Goal: Transaction & Acquisition: Purchase product/service

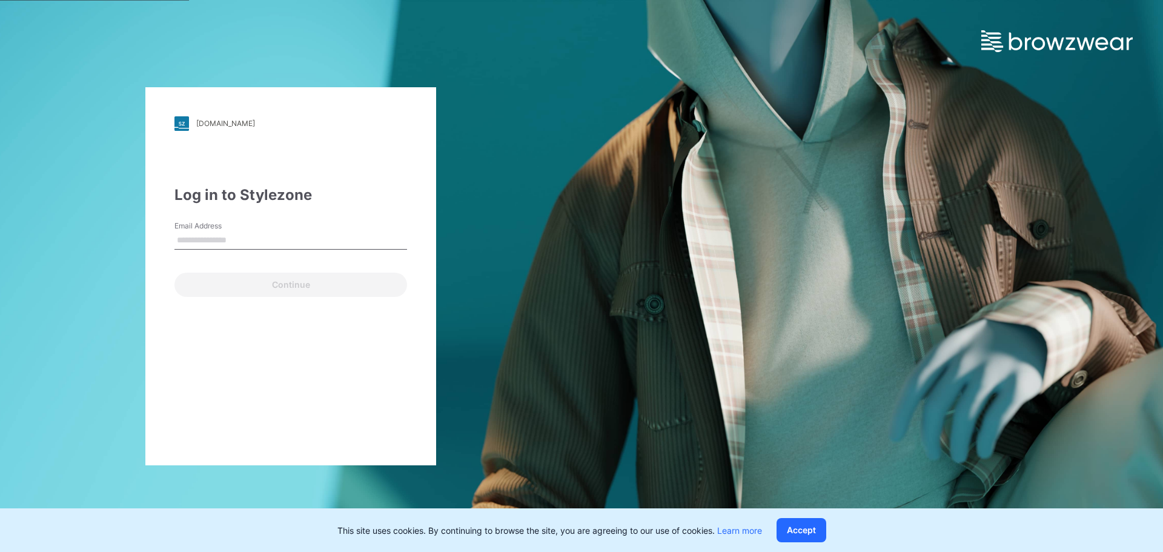
type input "**********"
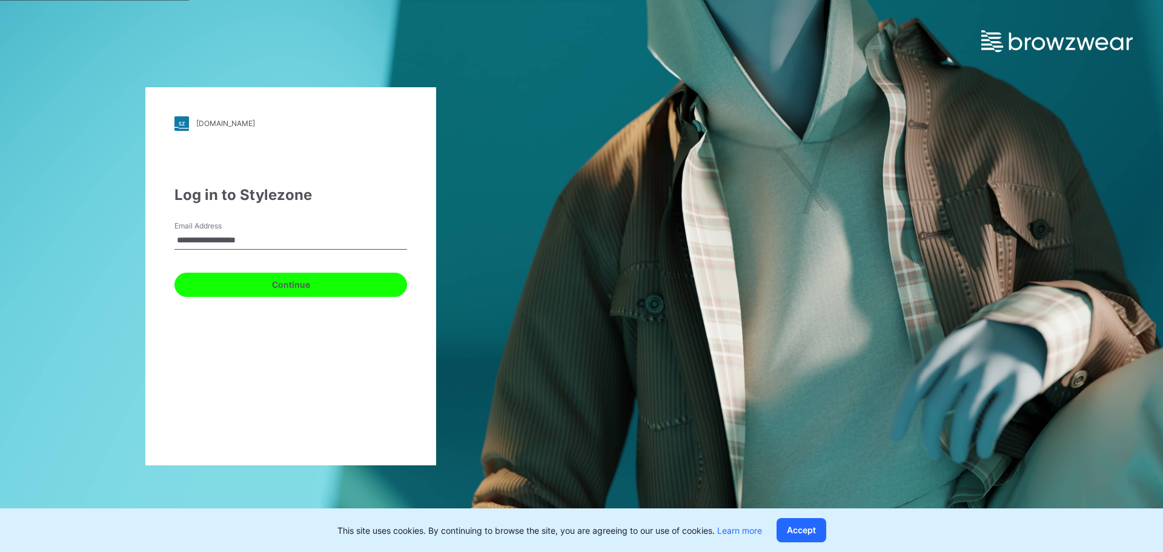
click at [300, 284] on button "Continue" at bounding box center [290, 285] width 233 height 24
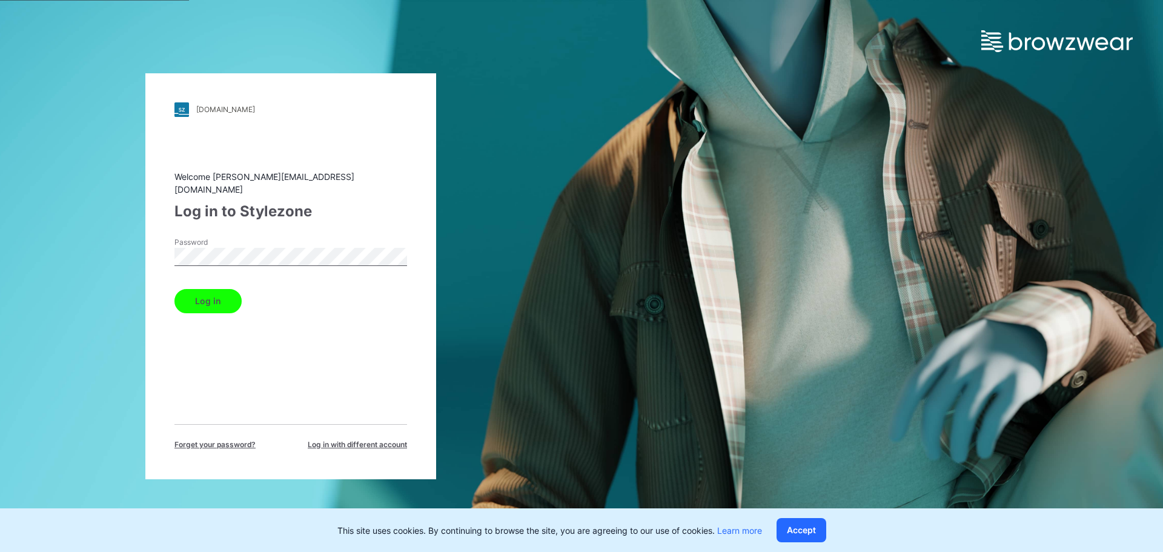
click at [211, 293] on button "Log in" at bounding box center [207, 301] width 67 height 24
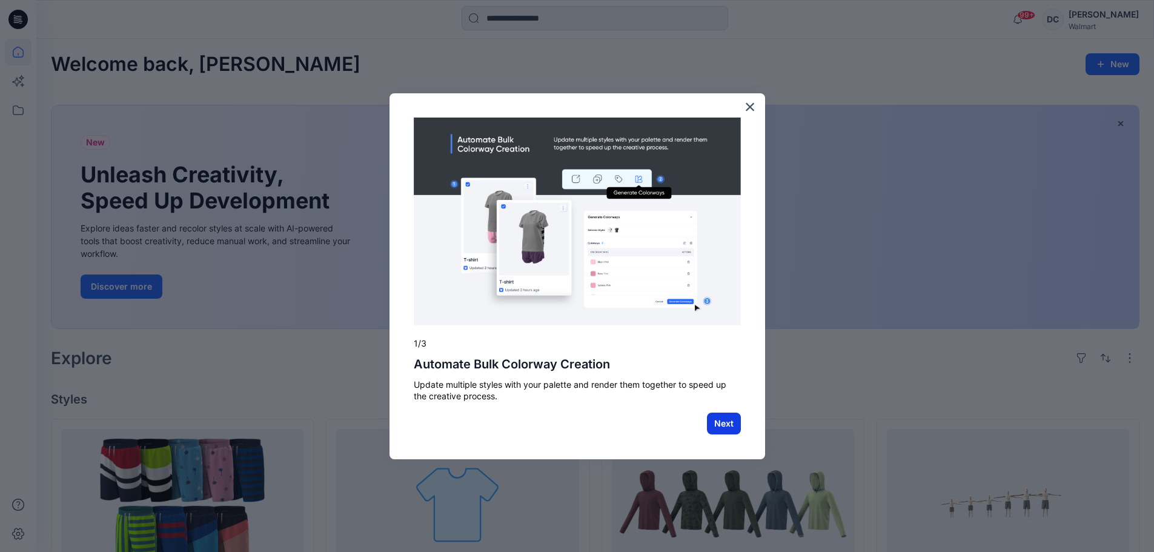
click at [719, 429] on button "Next" at bounding box center [724, 424] width 34 height 22
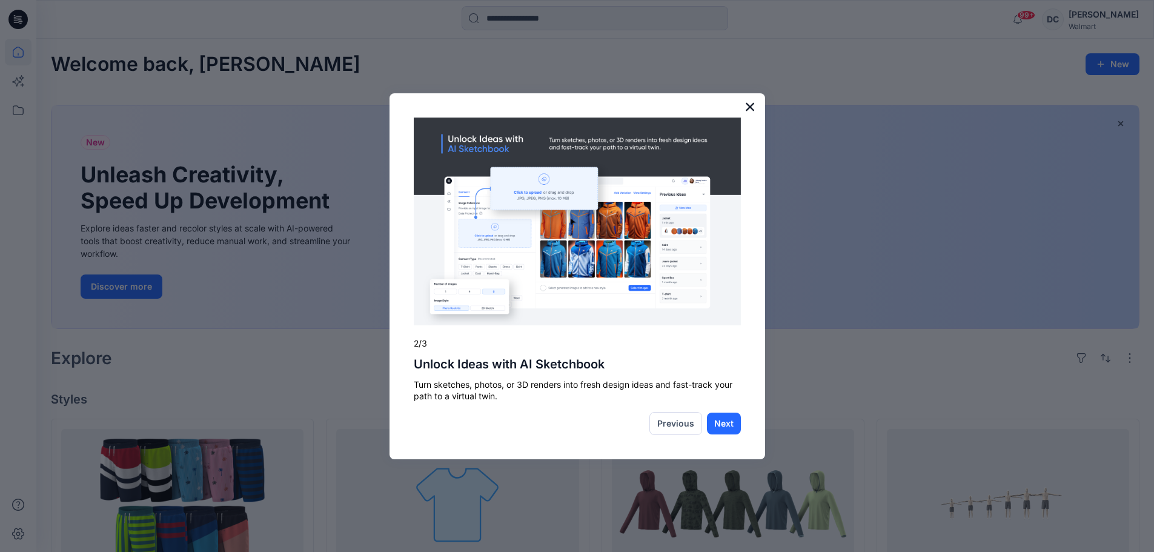
click at [744, 105] on button "×" at bounding box center [750, 106] width 12 height 19
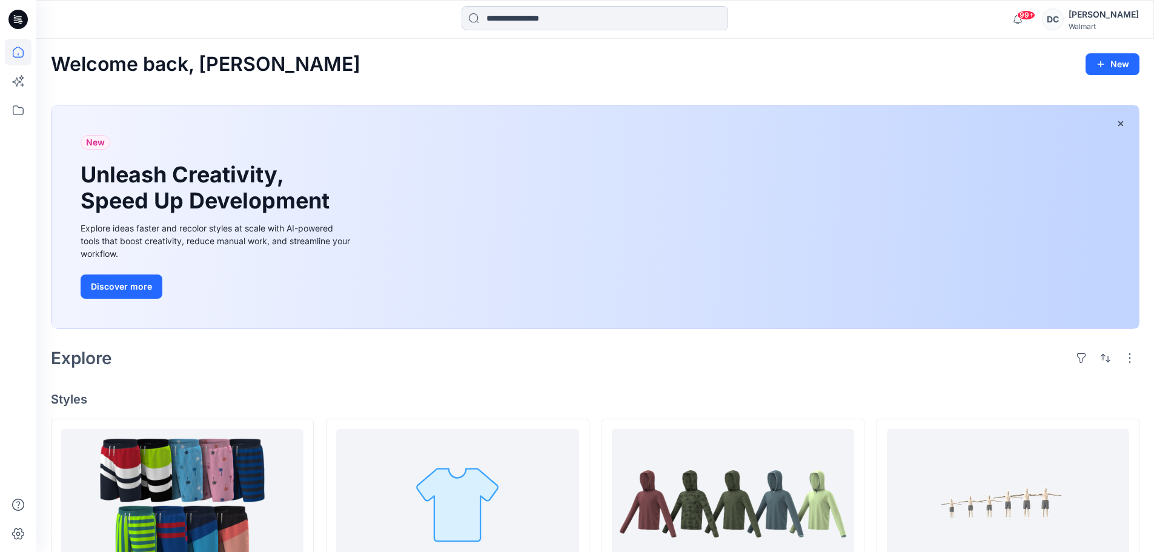
click at [569, 22] on input at bounding box center [595, 18] width 267 height 24
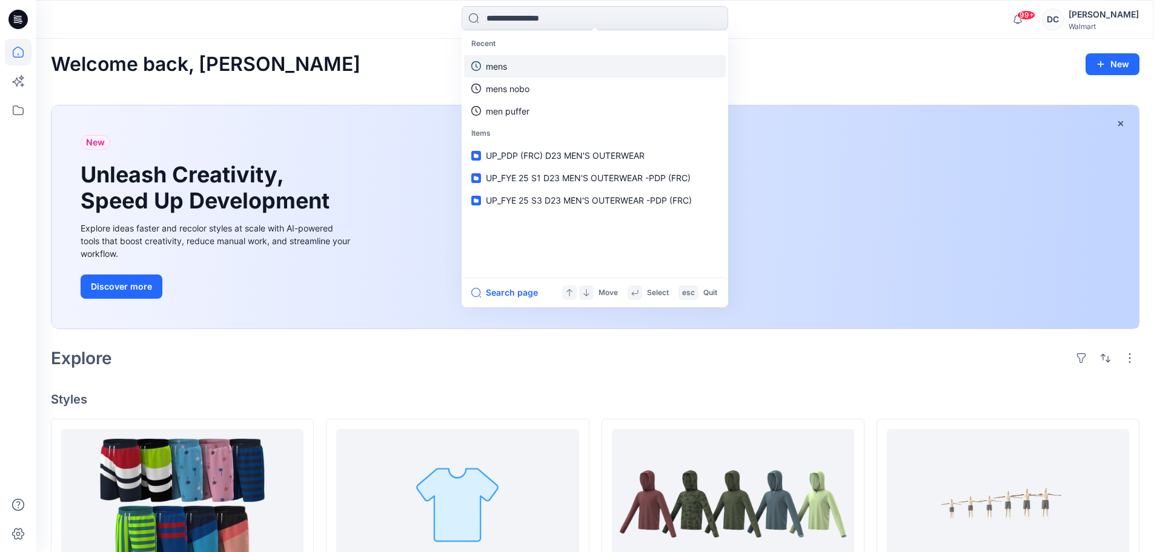
click at [502, 68] on p "mens" at bounding box center [496, 66] width 21 height 13
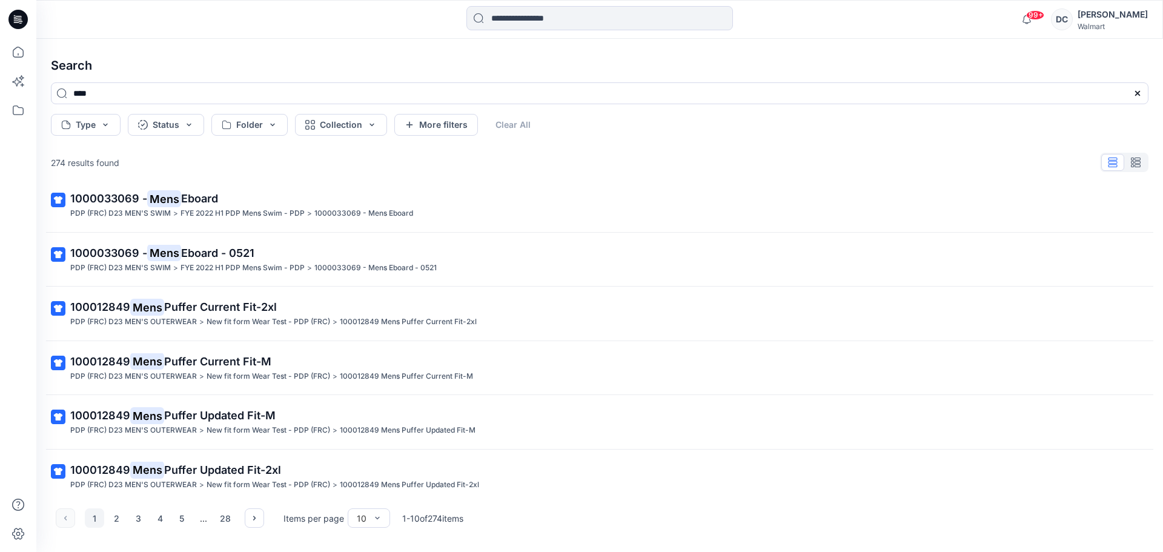
scroll to position [237, 0]
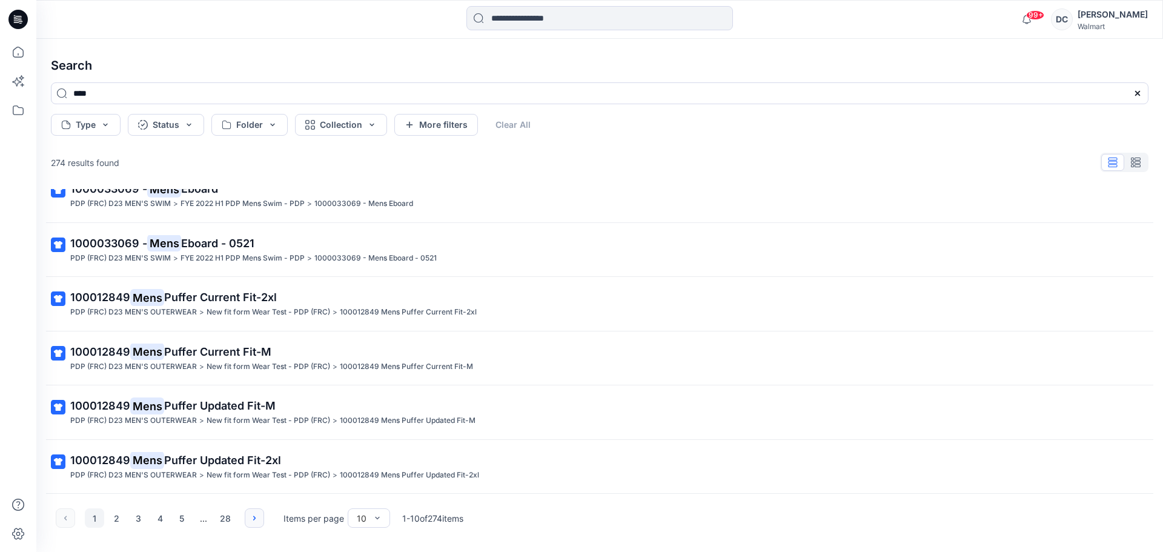
click at [257, 517] on icon "button" at bounding box center [255, 518] width 10 height 10
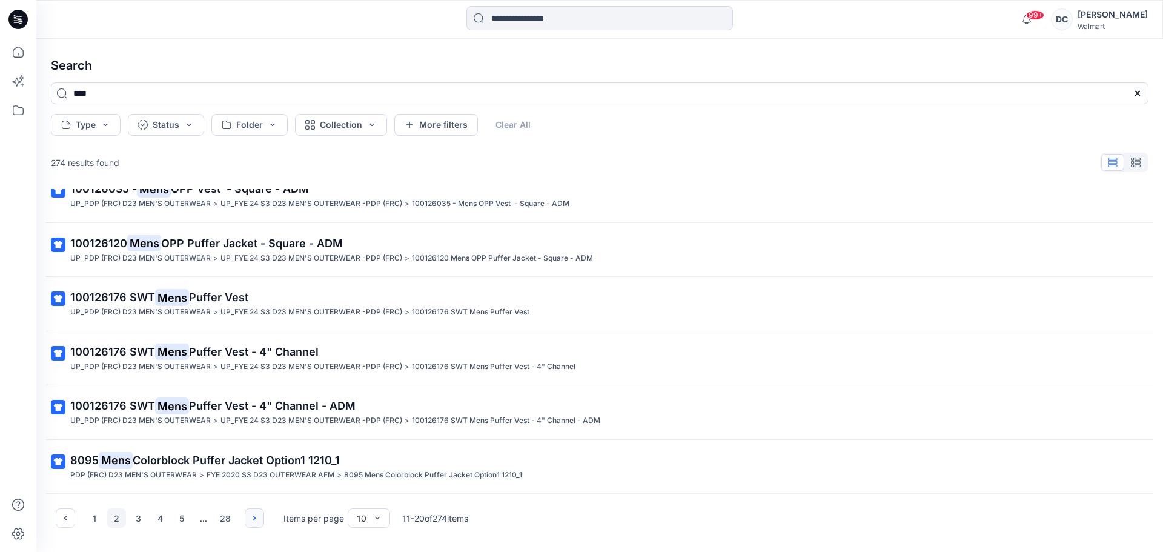
click at [248, 517] on button "button" at bounding box center [254, 517] width 19 height 19
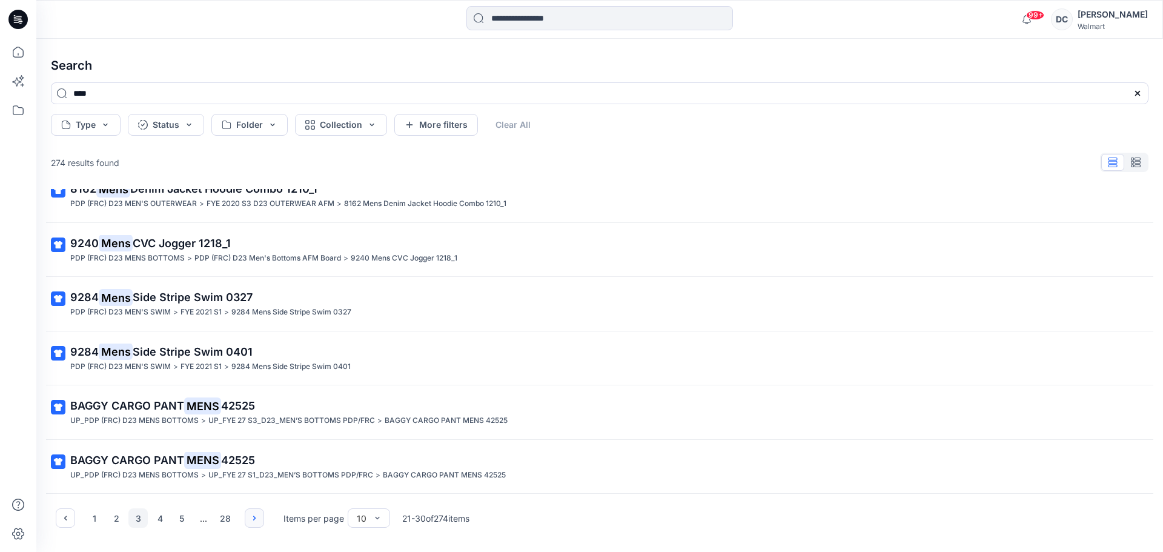
click at [254, 512] on button "button" at bounding box center [254, 517] width 19 height 19
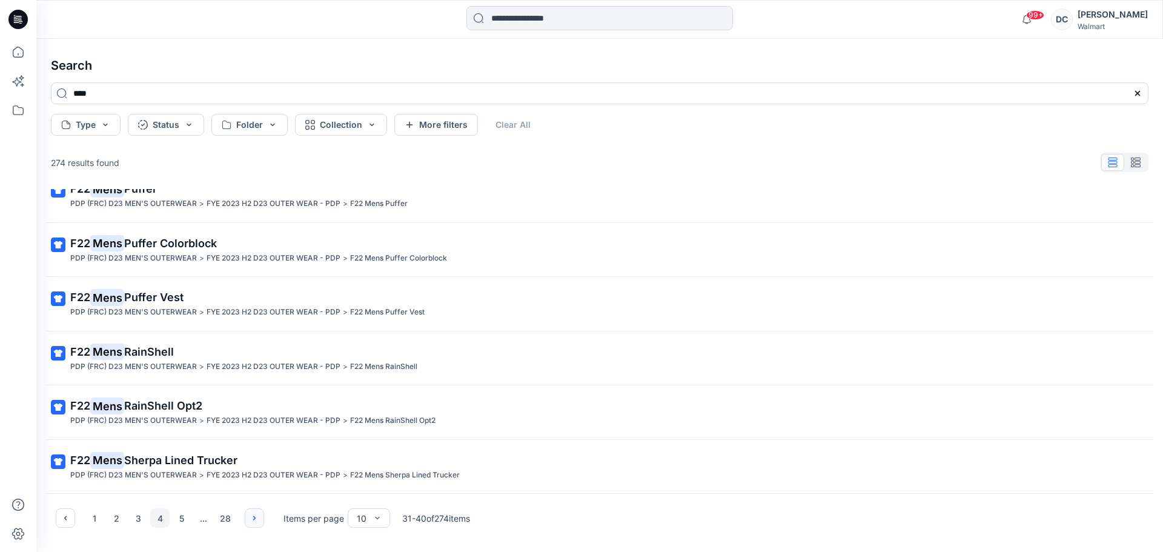
click at [254, 512] on button "button" at bounding box center [254, 517] width 19 height 19
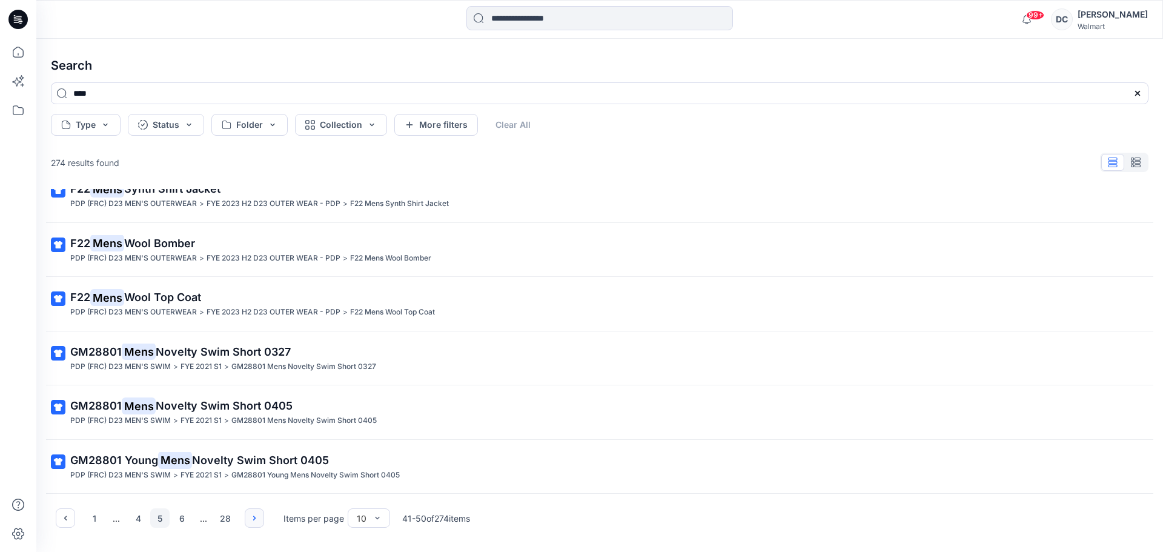
click at [254, 512] on button "button" at bounding box center [254, 517] width 19 height 19
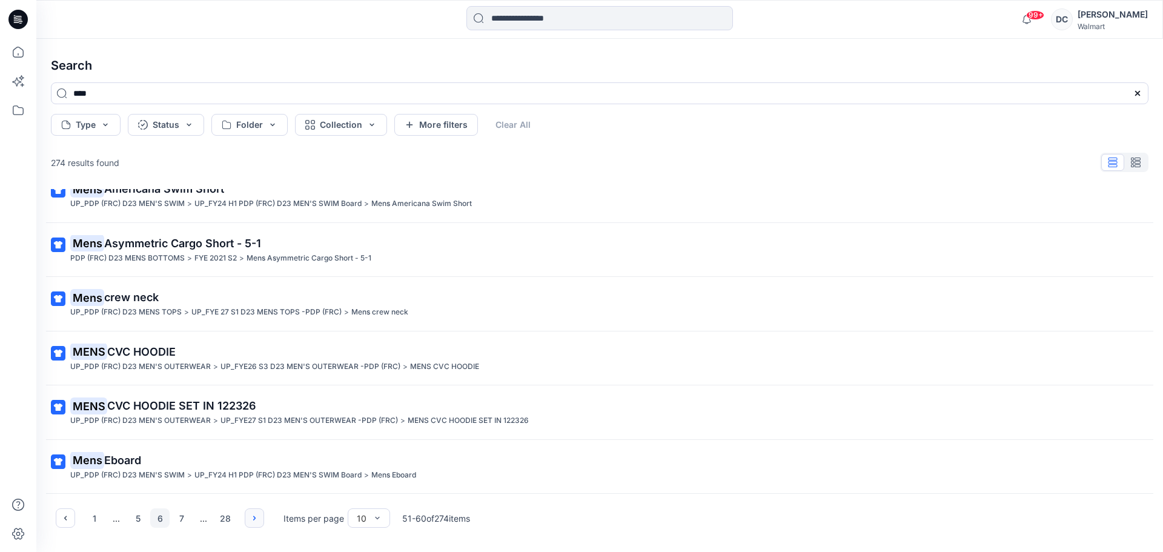
click at [256, 519] on icon "button" at bounding box center [255, 518] width 10 height 10
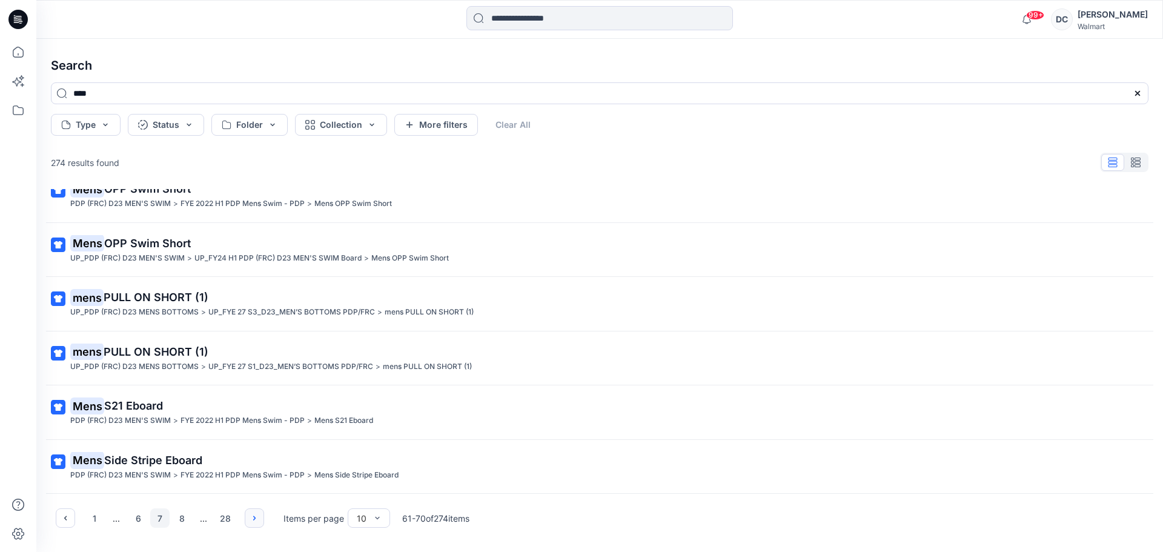
click at [256, 519] on icon "button" at bounding box center [255, 518] width 10 height 10
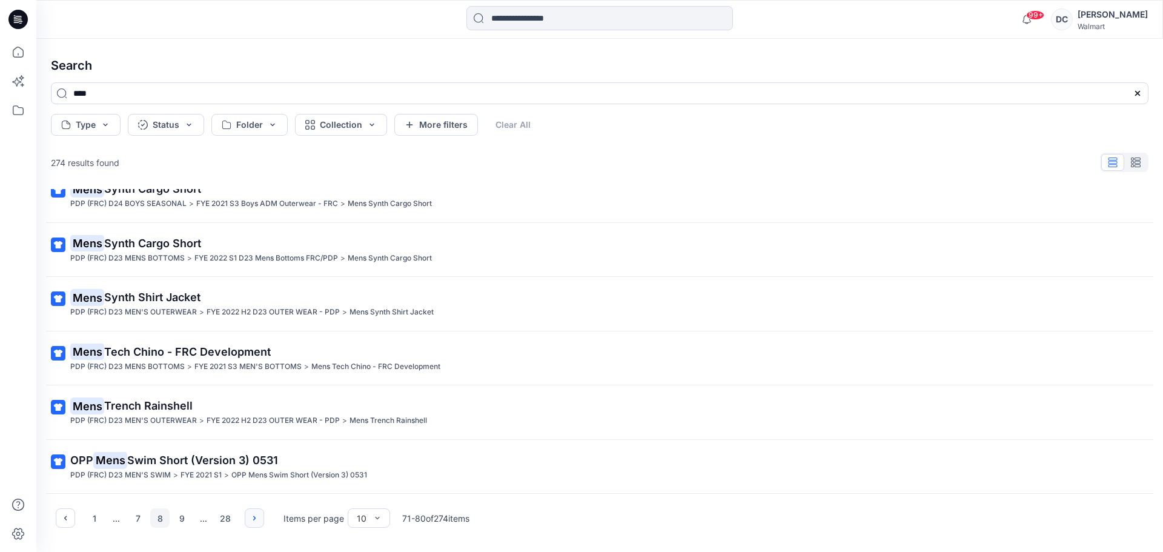
click at [256, 519] on icon "button" at bounding box center [255, 518] width 10 height 10
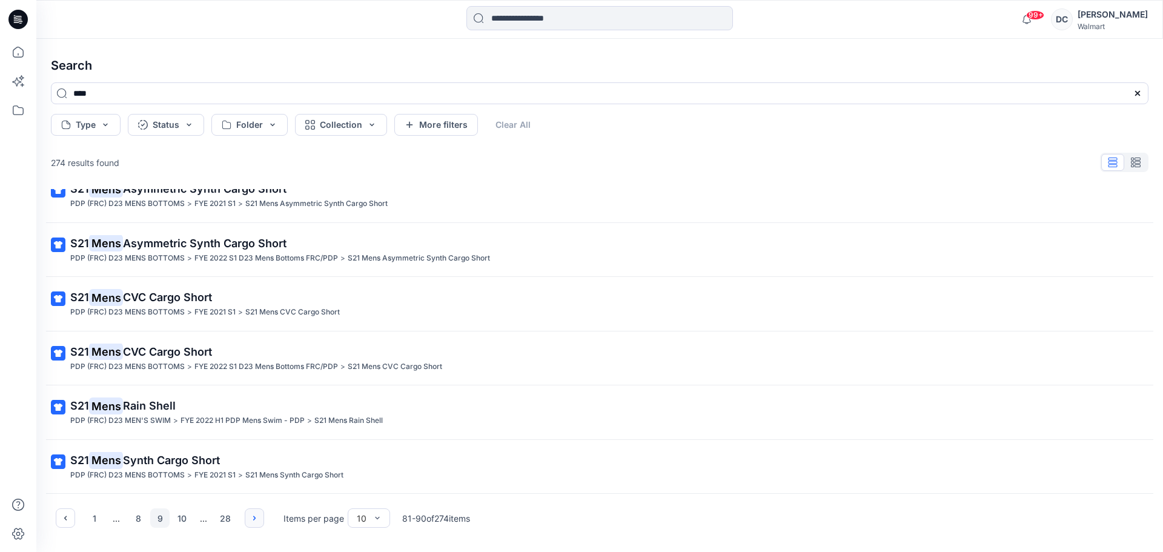
click at [256, 519] on icon "button" at bounding box center [255, 518] width 10 height 10
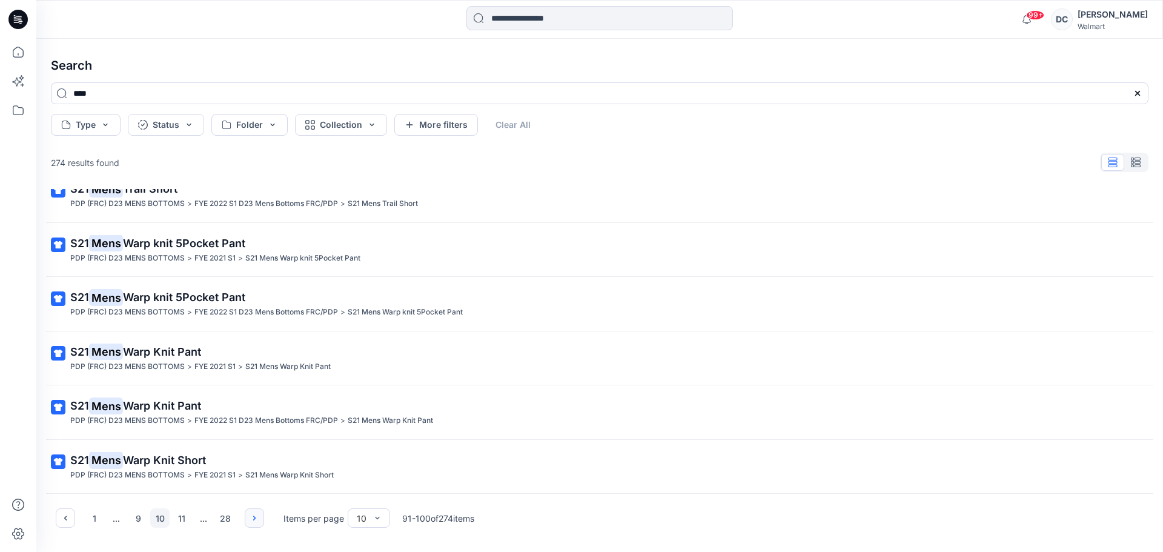
click at [256, 519] on icon "button" at bounding box center [255, 518] width 10 height 10
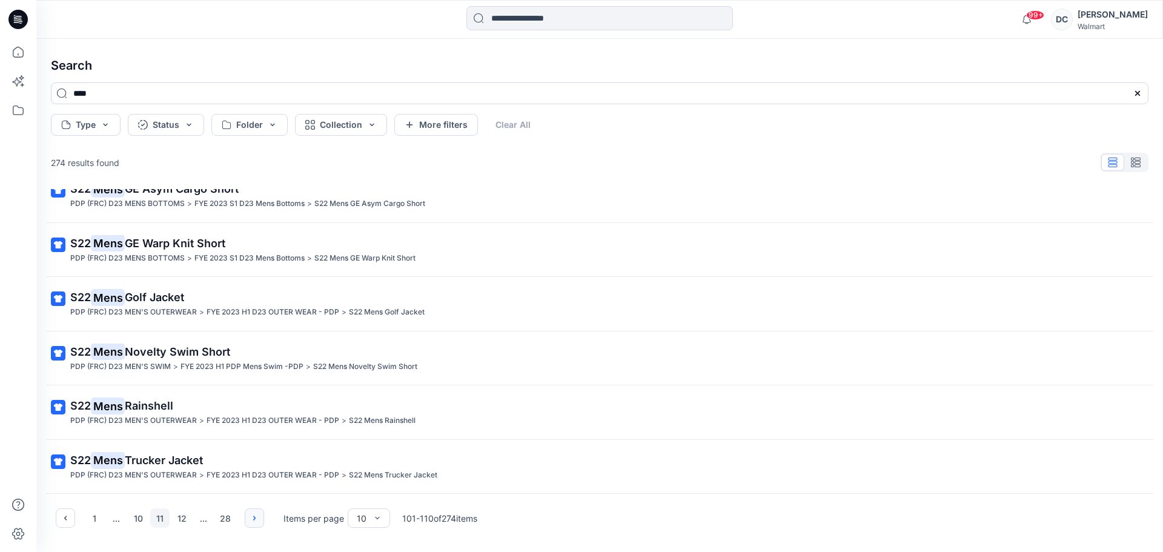
click at [256, 519] on icon "button" at bounding box center [255, 518] width 10 height 10
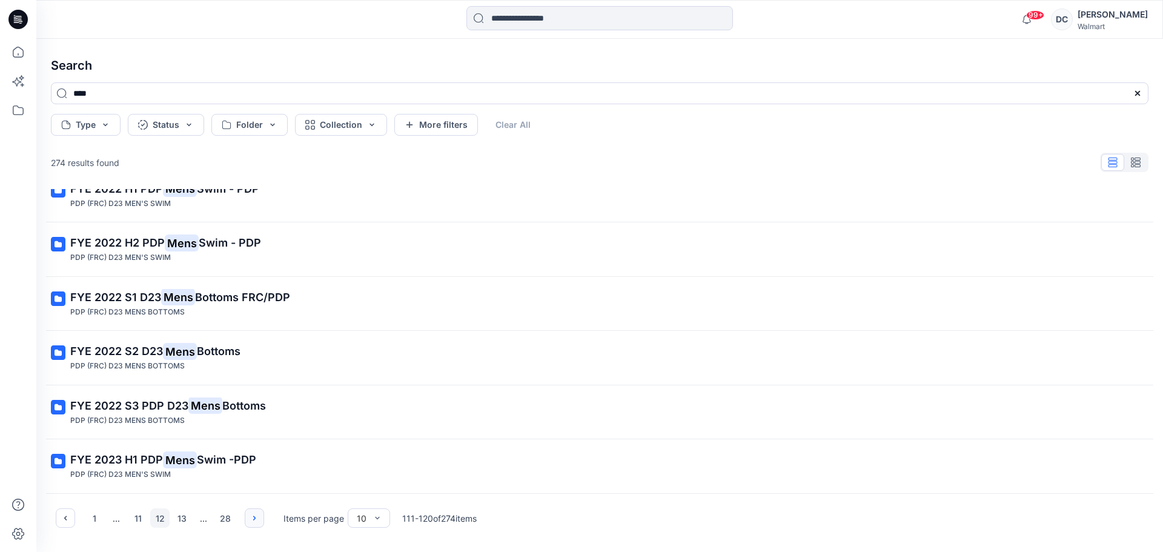
scroll to position [225, 0]
click at [256, 519] on icon "button" at bounding box center [255, 518] width 10 height 10
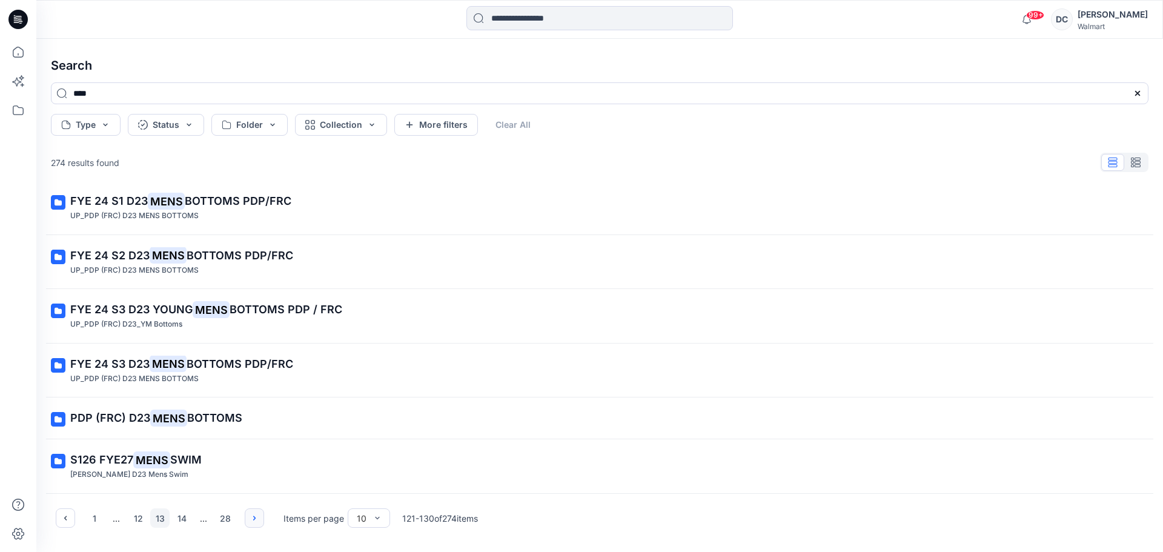
click at [256, 519] on icon "button" at bounding box center [255, 518] width 10 height 10
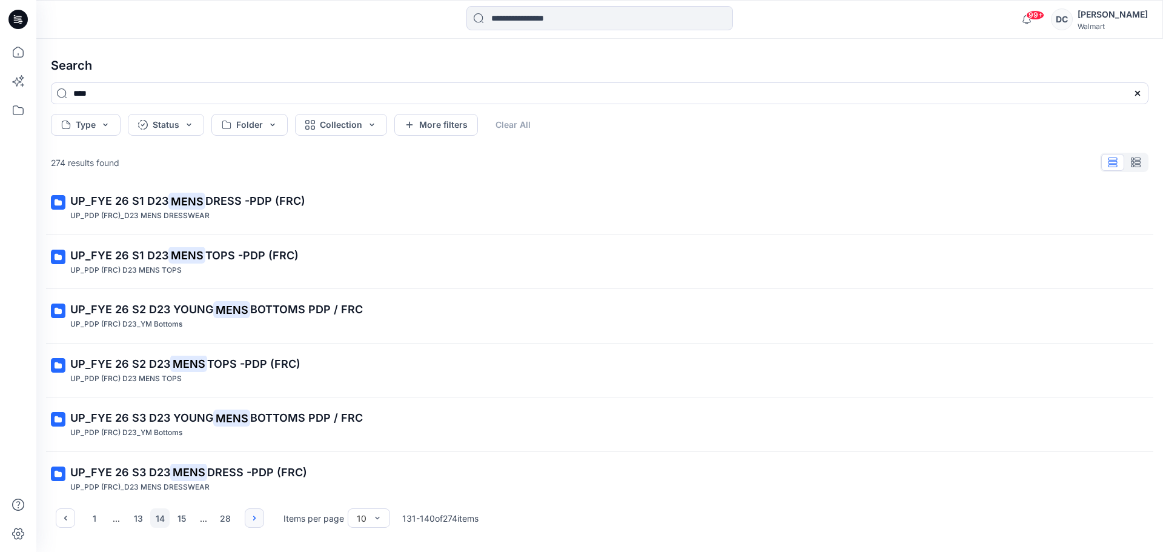
click at [256, 519] on icon "button" at bounding box center [255, 518] width 10 height 10
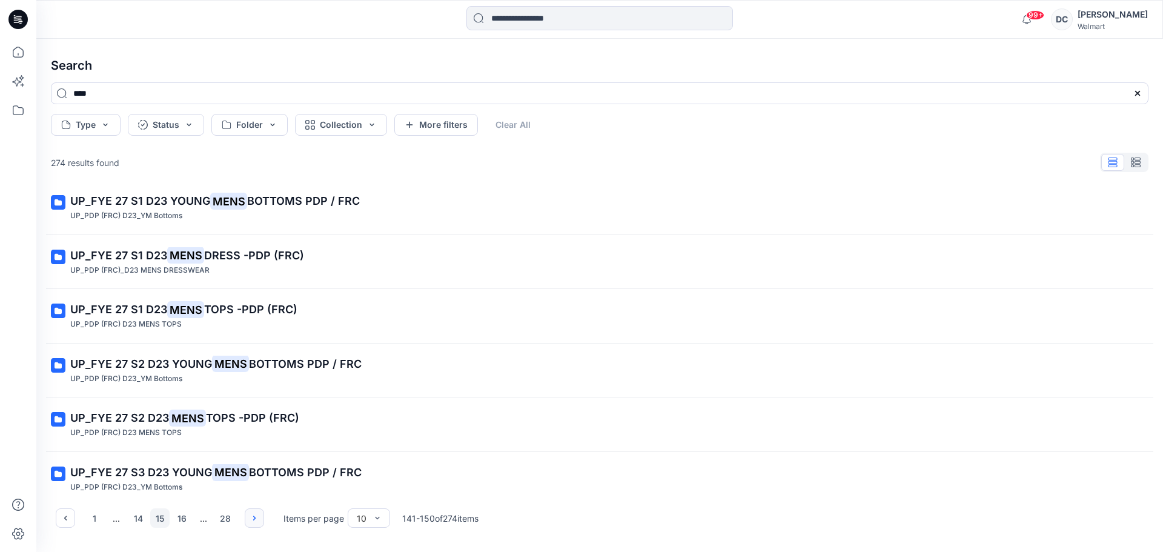
click at [256, 519] on icon "button" at bounding box center [255, 518] width 10 height 10
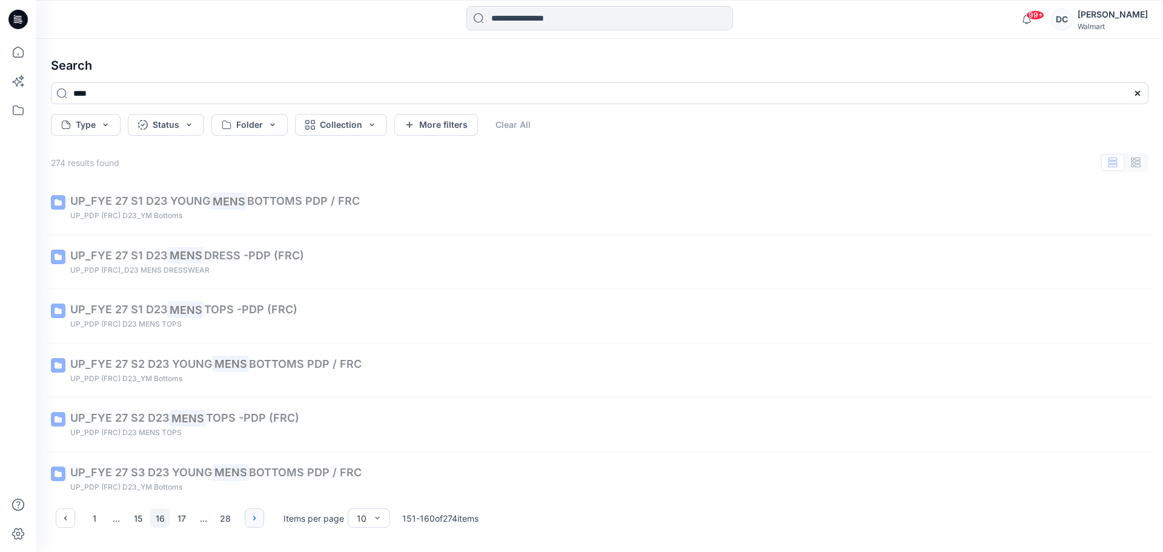
scroll to position [201, 0]
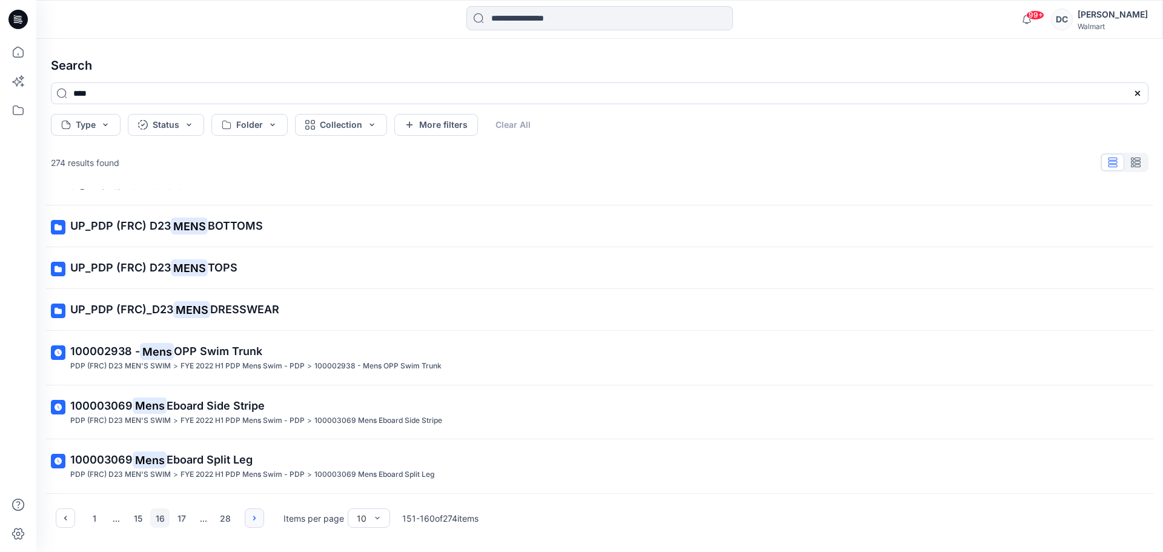
click at [256, 519] on icon "button" at bounding box center [255, 518] width 10 height 10
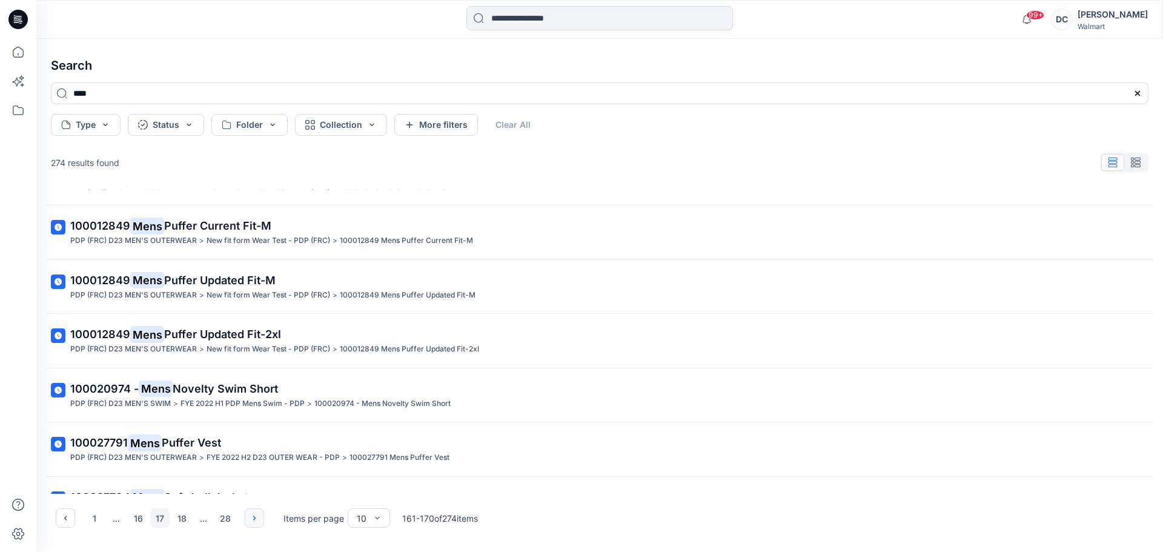
click at [256, 519] on icon "button" at bounding box center [255, 518] width 10 height 10
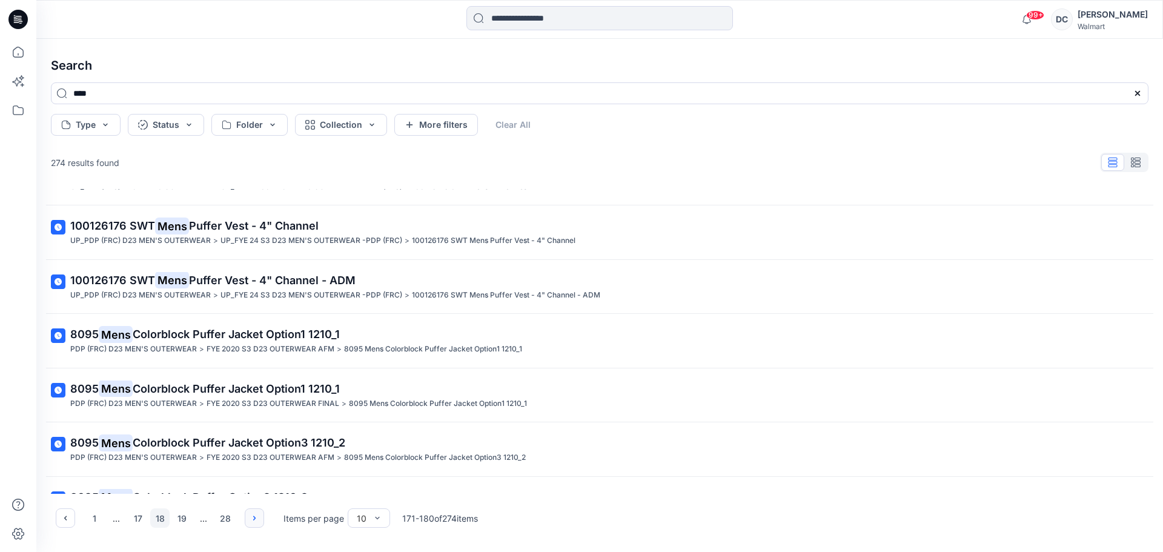
click at [256, 519] on icon "button" at bounding box center [255, 518] width 10 height 10
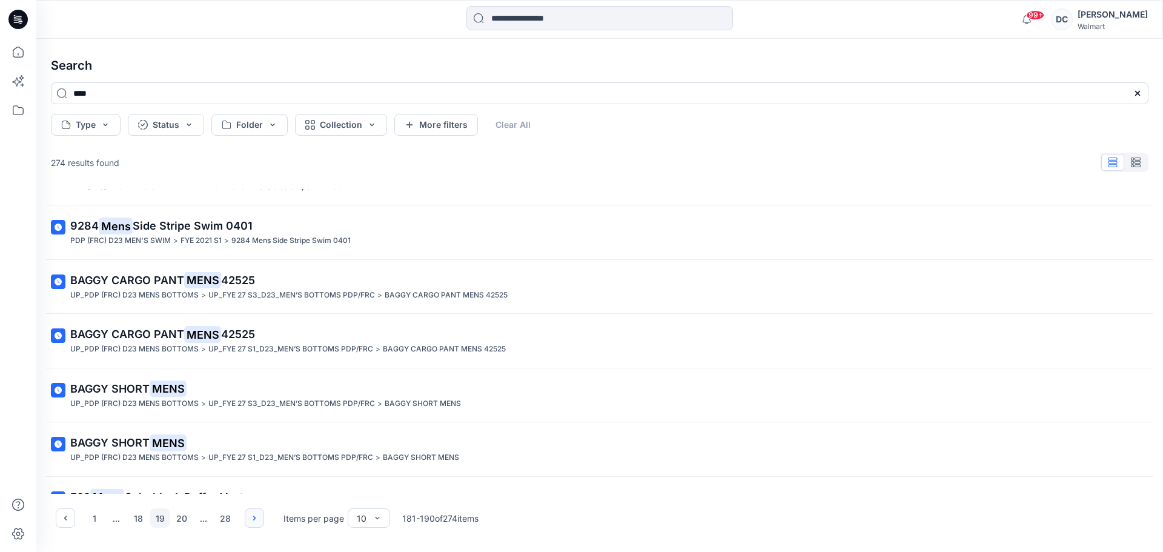
click at [256, 519] on icon "button" at bounding box center [255, 518] width 10 height 10
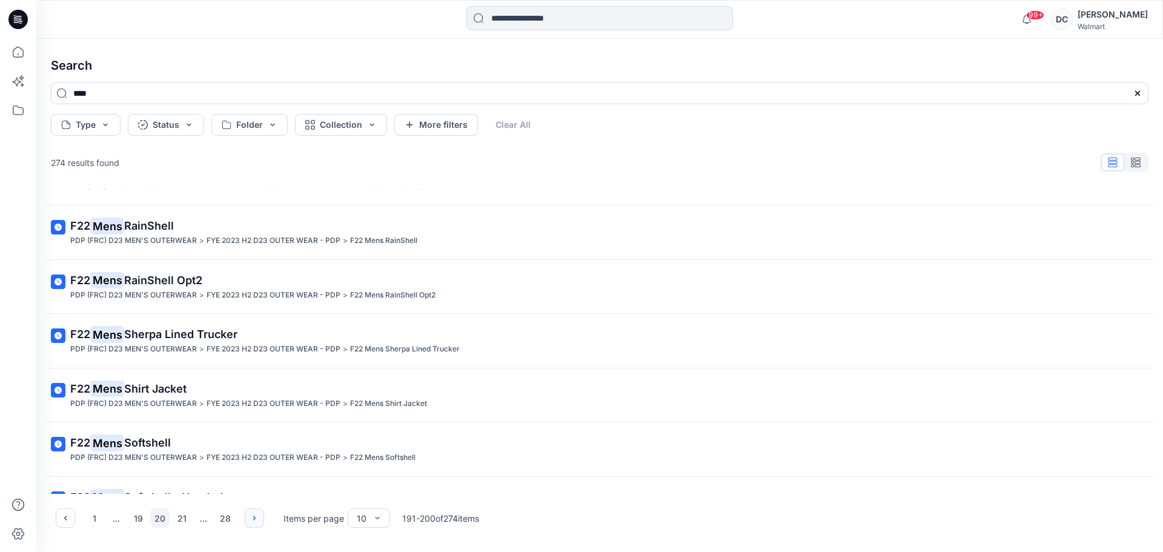
click at [256, 519] on icon "button" at bounding box center [255, 518] width 10 height 10
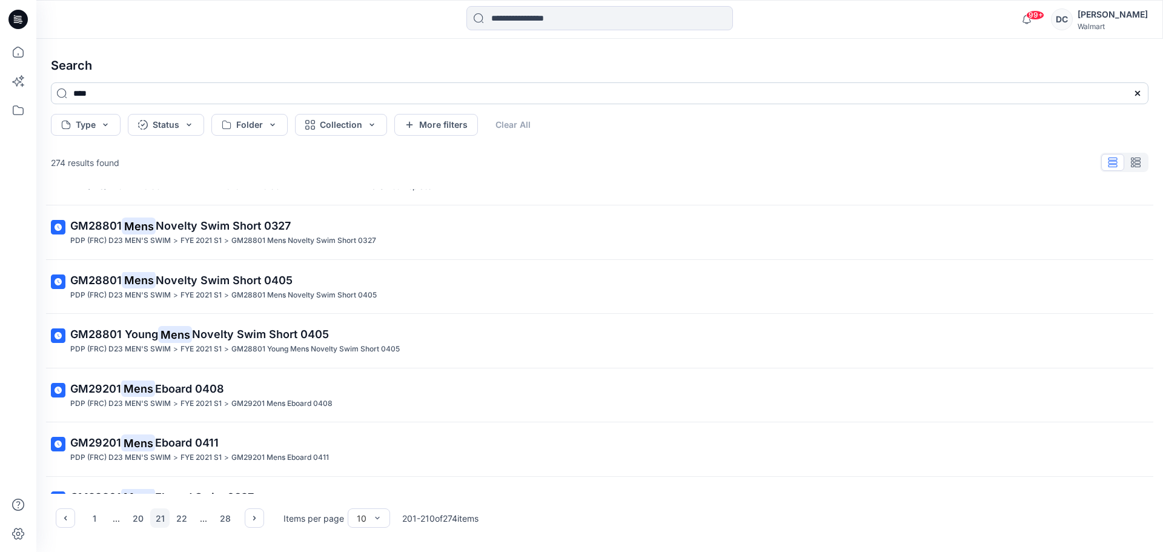
click at [139, 94] on input "****" at bounding box center [600, 93] width 1098 height 22
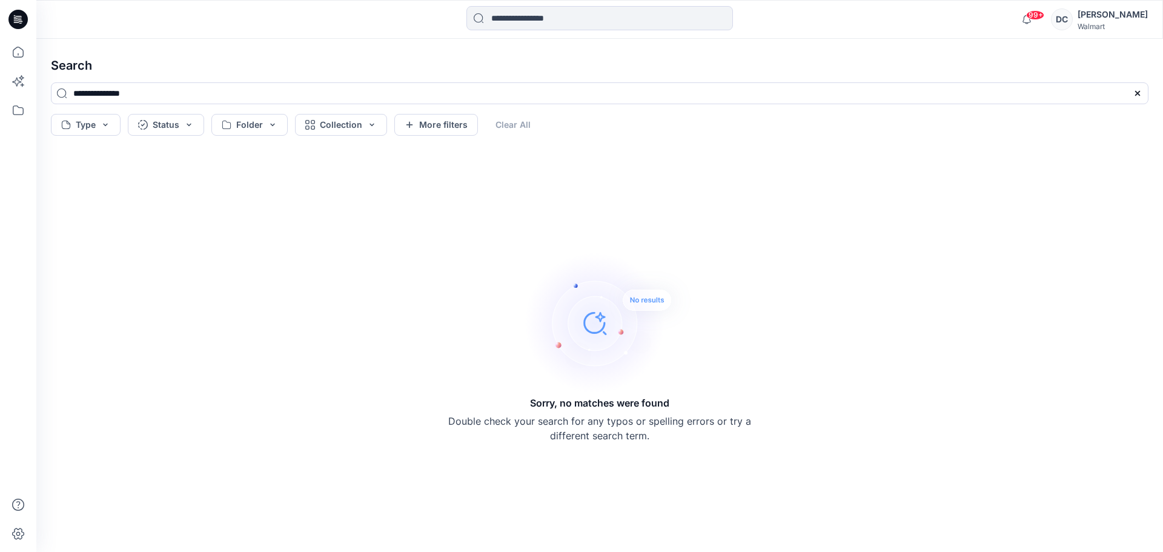
click at [466, 179] on div "Sorry, no matches were found Double check your search for any typos or spelling…" at bounding box center [599, 346] width 1117 height 392
click at [179, 98] on input "**********" at bounding box center [600, 93] width 1098 height 22
drag, startPoint x: 175, startPoint y: 99, endPoint x: 98, endPoint y: 93, distance: 77.1
click at [98, 93] on input "**********" at bounding box center [600, 93] width 1098 height 22
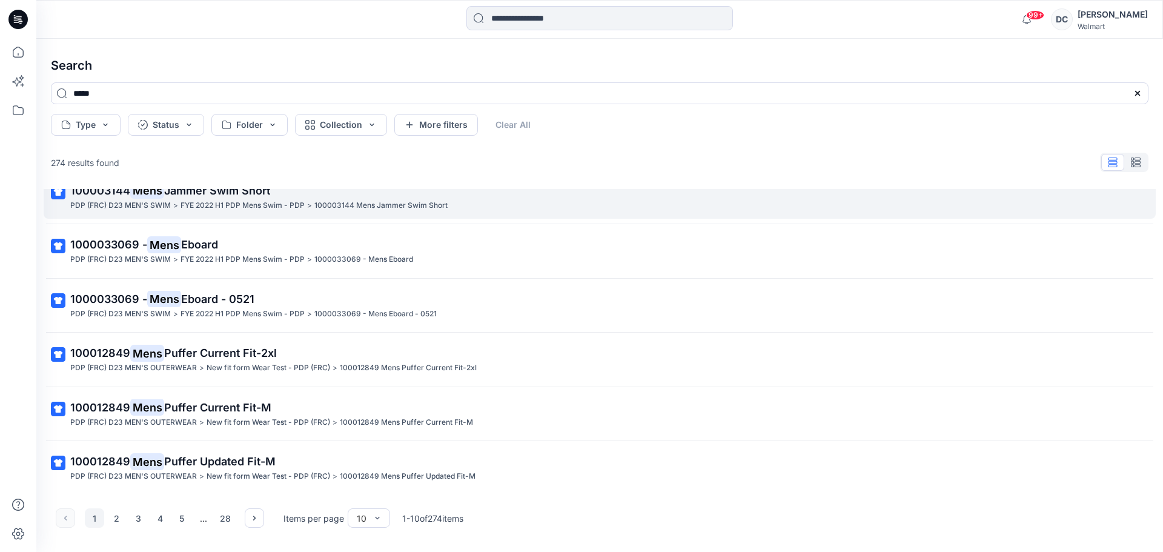
scroll to position [237, 0]
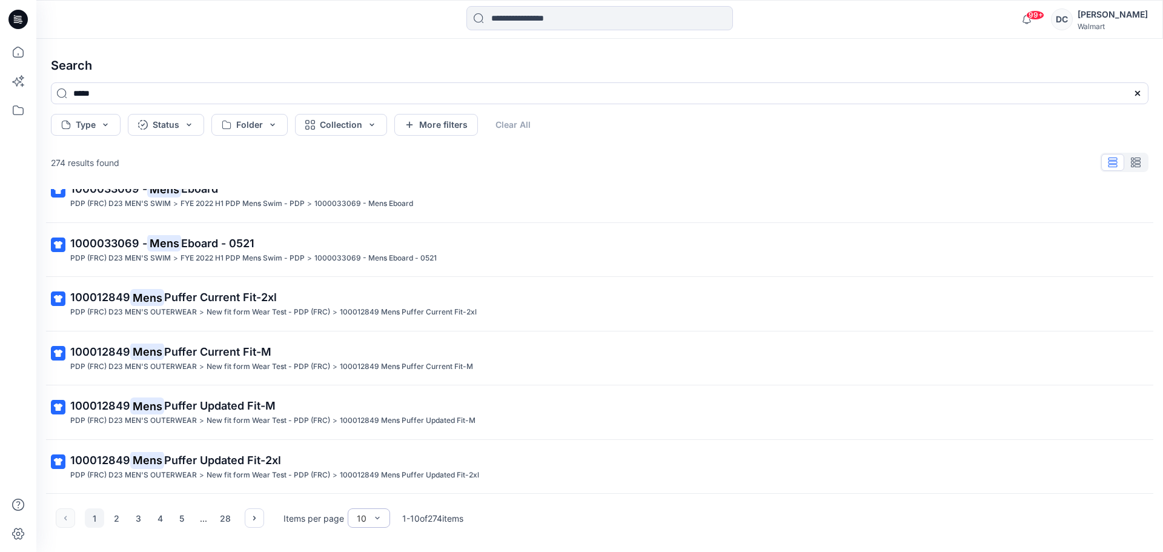
type input "****"
click at [372, 495] on div "100" at bounding box center [369, 492] width 38 height 21
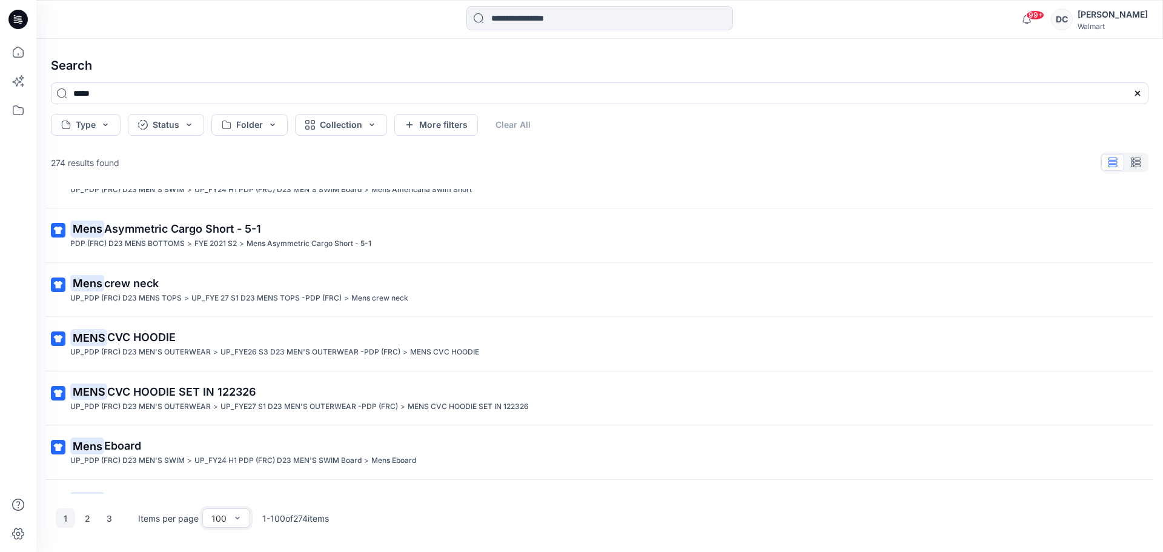
scroll to position [2968, 0]
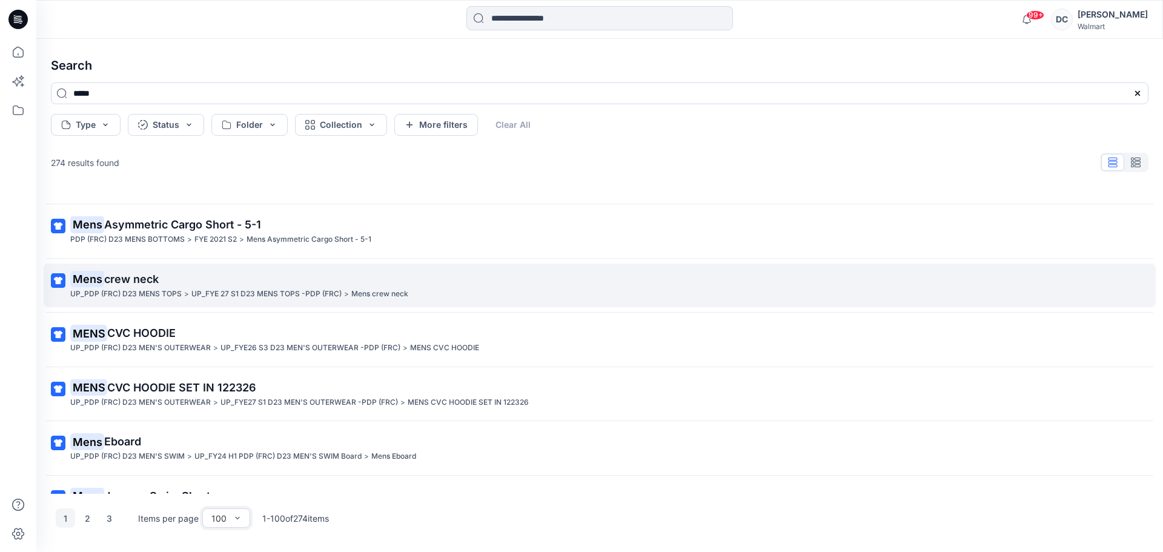
click at [173, 295] on p "UP_PDP (FRC) D23 MENS TOPS" at bounding box center [125, 294] width 111 height 13
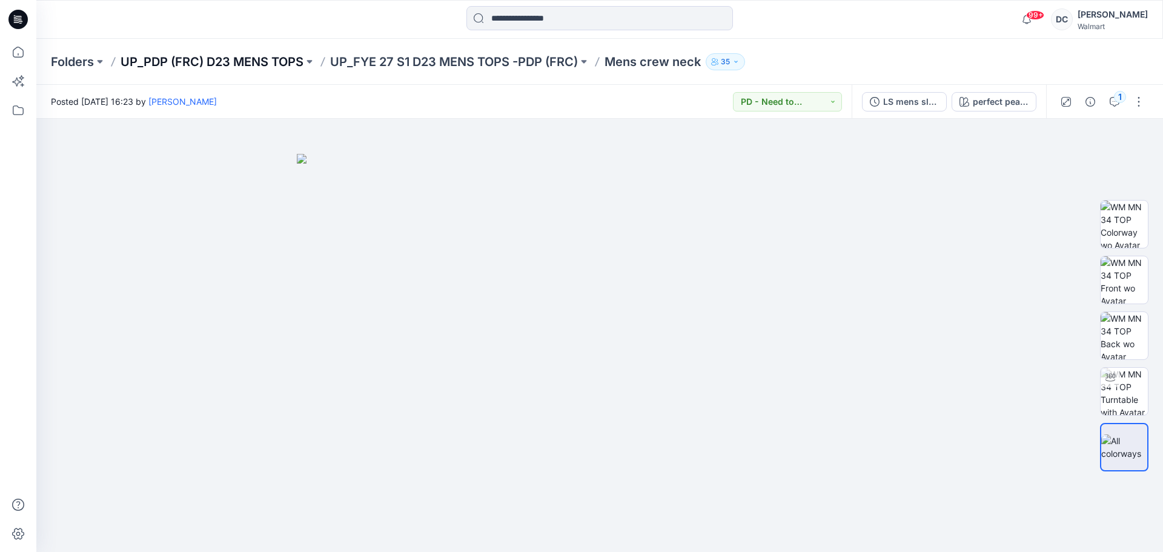
click at [239, 56] on p "UP_PDP (FRC) D23 MENS TOPS" at bounding box center [212, 61] width 183 height 17
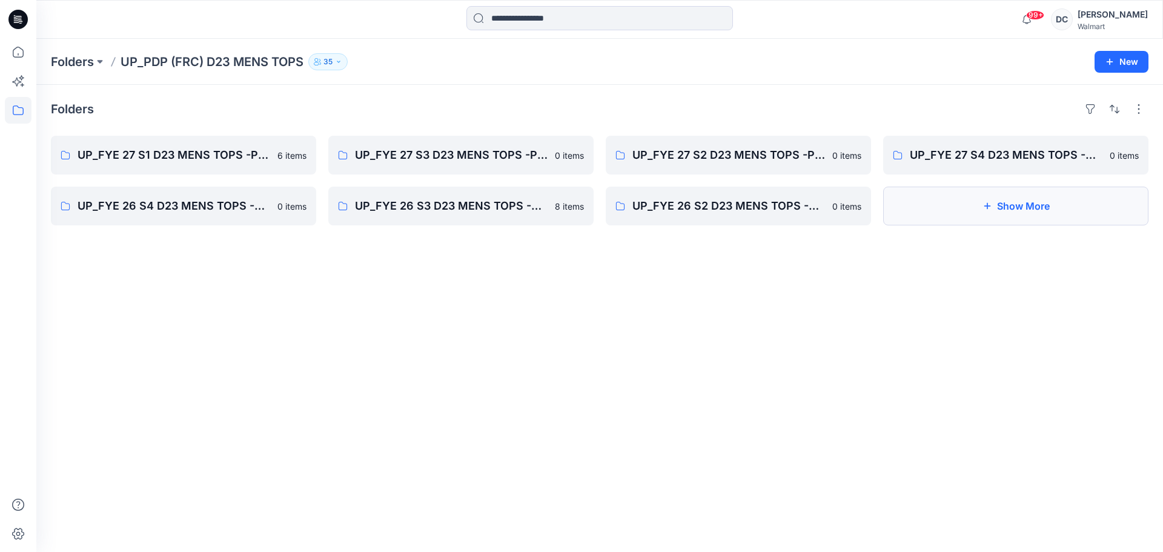
click at [1024, 208] on button "Show More" at bounding box center [1015, 206] width 265 height 39
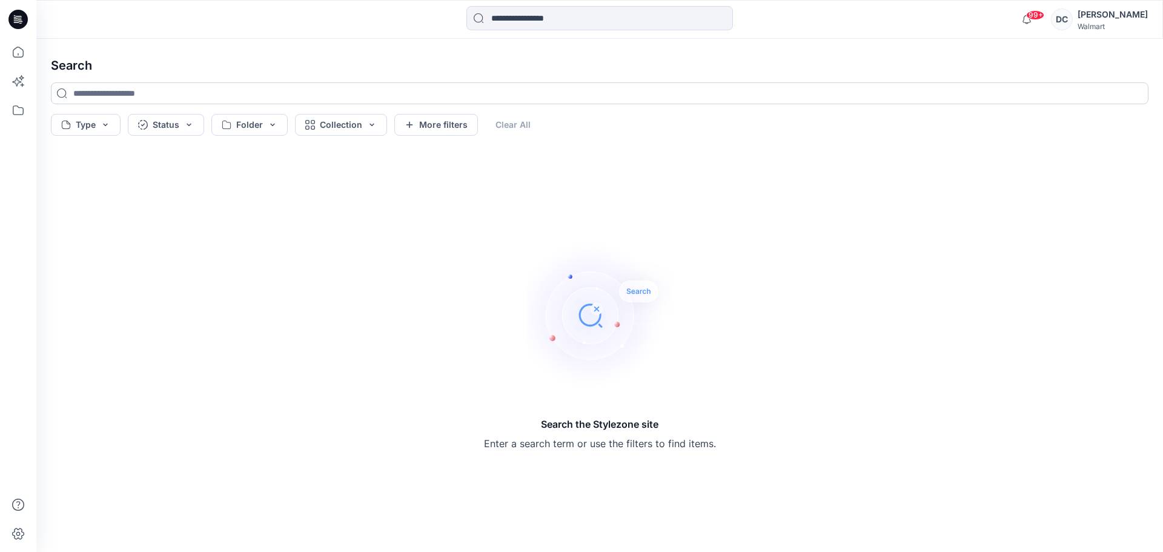
click at [102, 93] on input at bounding box center [600, 93] width 1098 height 22
type input "****"
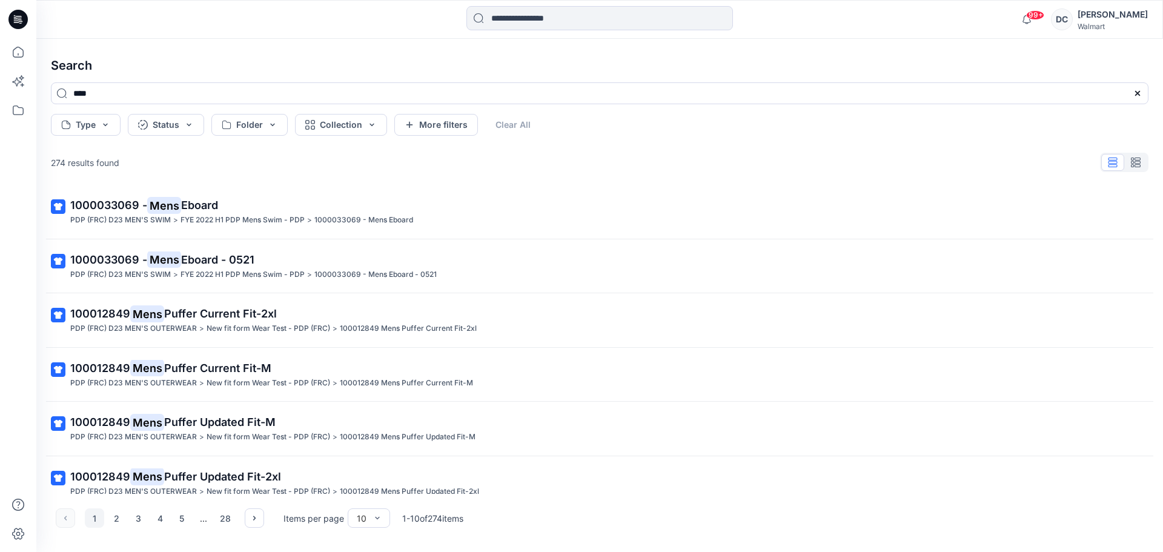
scroll to position [237, 0]
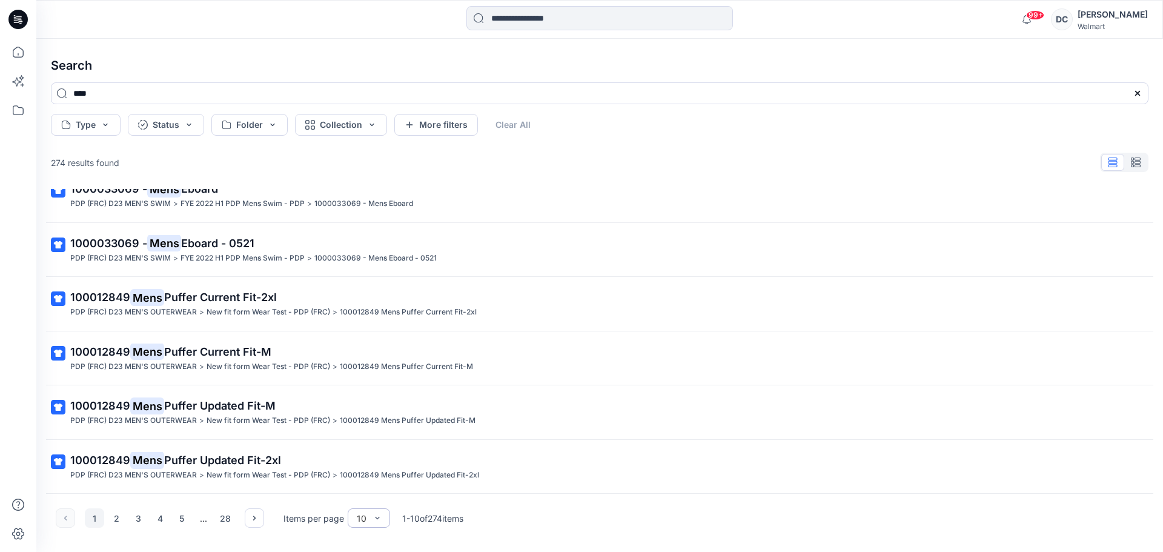
click at [383, 512] on div "10" at bounding box center [369, 517] width 42 height 19
click at [362, 491] on div "100" at bounding box center [369, 492] width 38 height 21
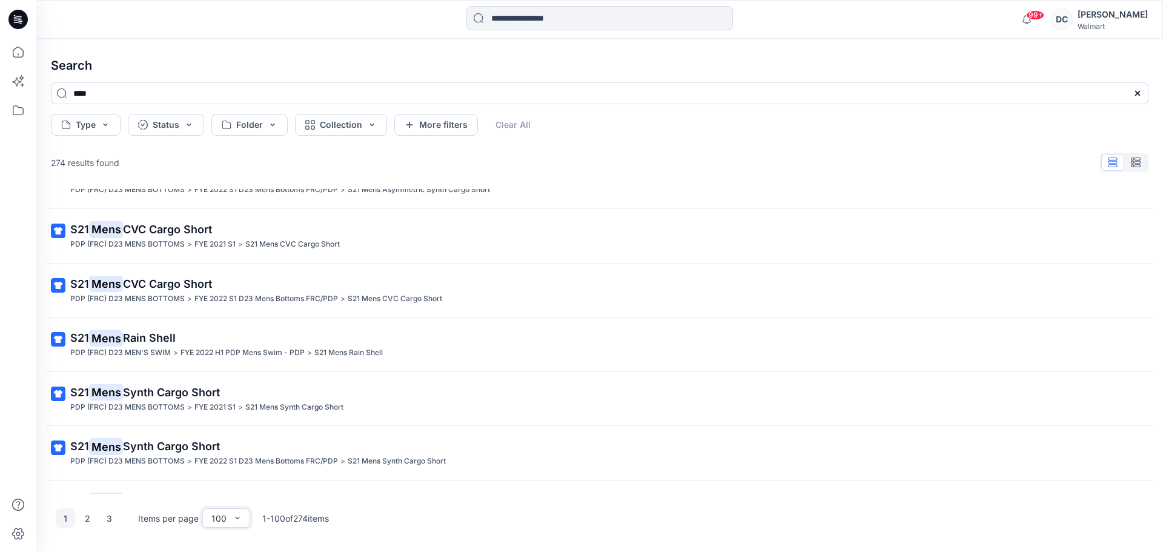
scroll to position [4575, 0]
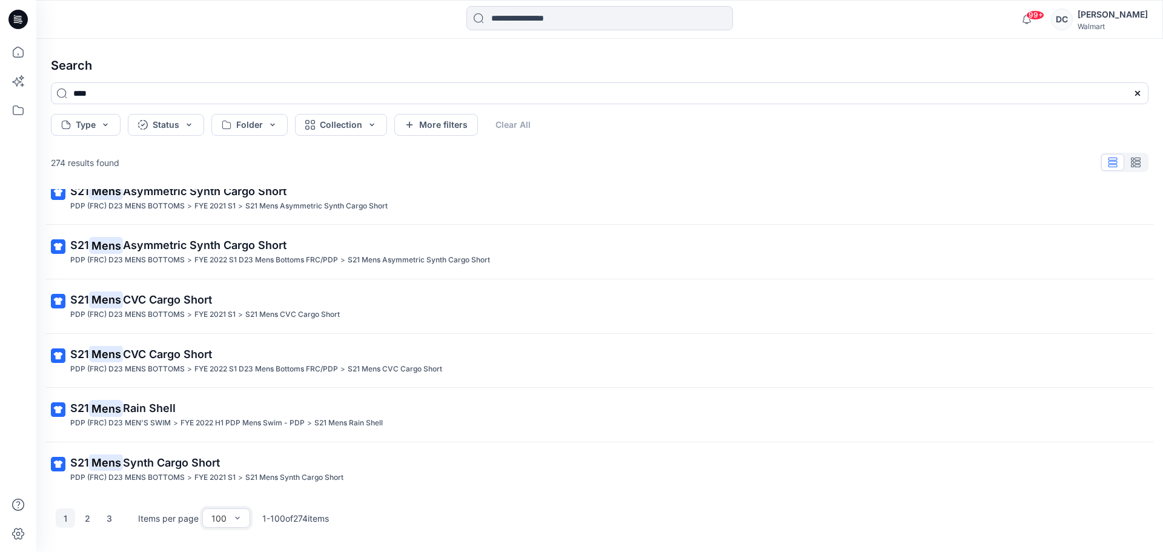
click at [19, 20] on icon at bounding box center [20, 19] width 5 height 1
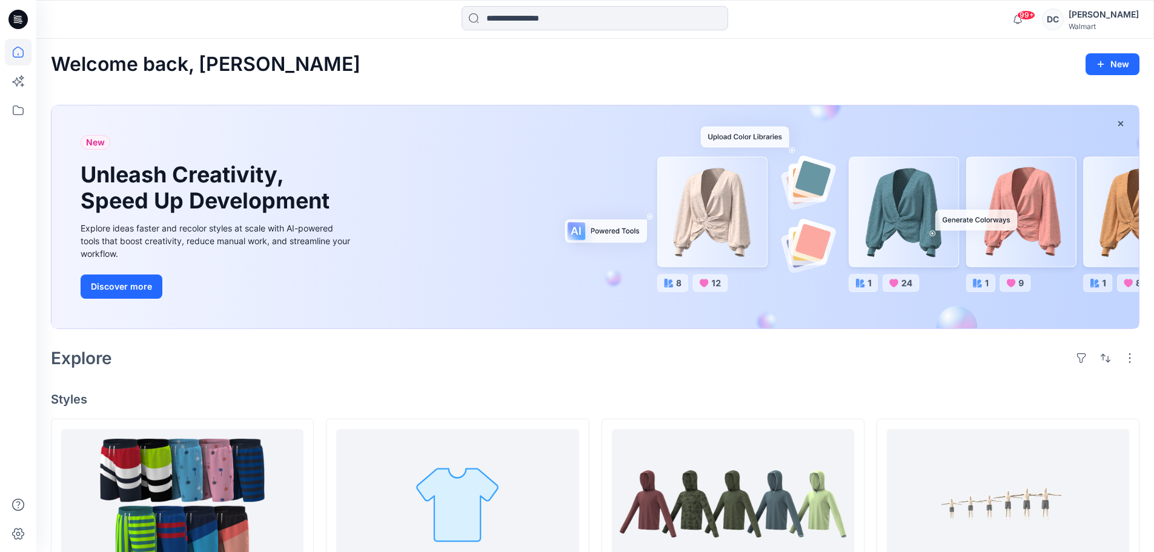
click at [1064, 17] on div "DC" at bounding box center [1053, 19] width 22 height 22
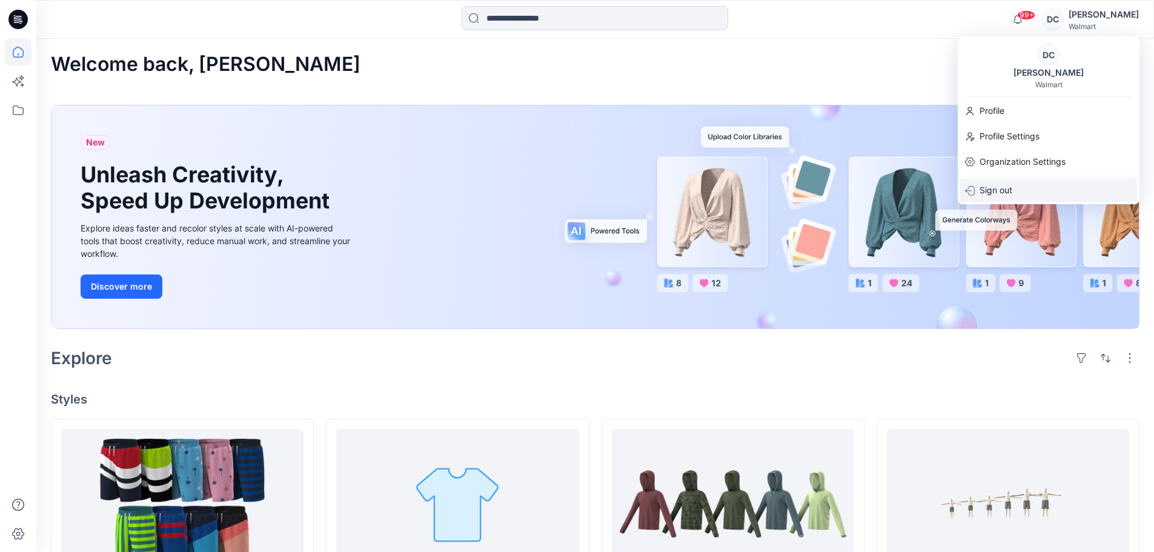
click at [996, 186] on p "Sign out" at bounding box center [995, 190] width 33 height 23
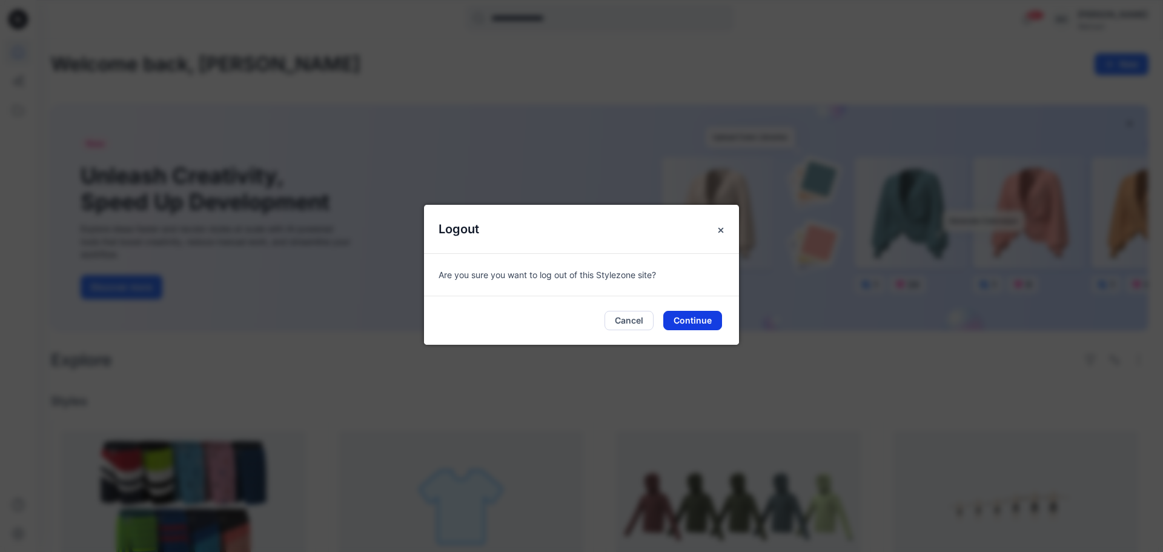
click at [704, 321] on button "Continue" at bounding box center [692, 320] width 59 height 19
